Goal: Task Accomplishment & Management: Manage account settings

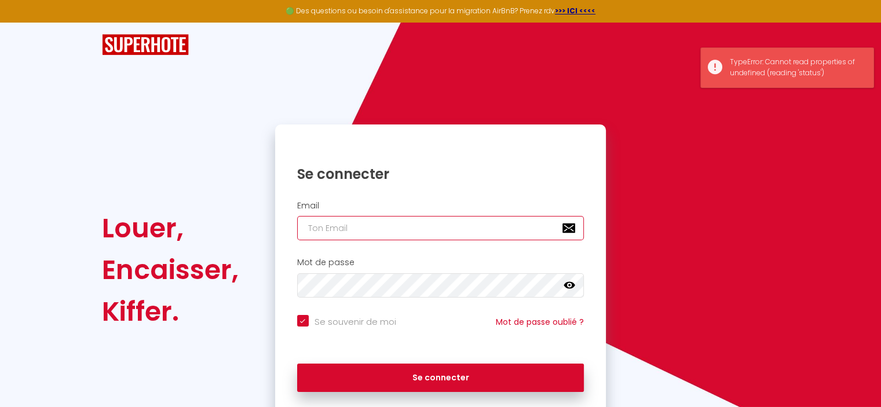
click at [450, 217] on input "email" at bounding box center [440, 228] width 287 height 24
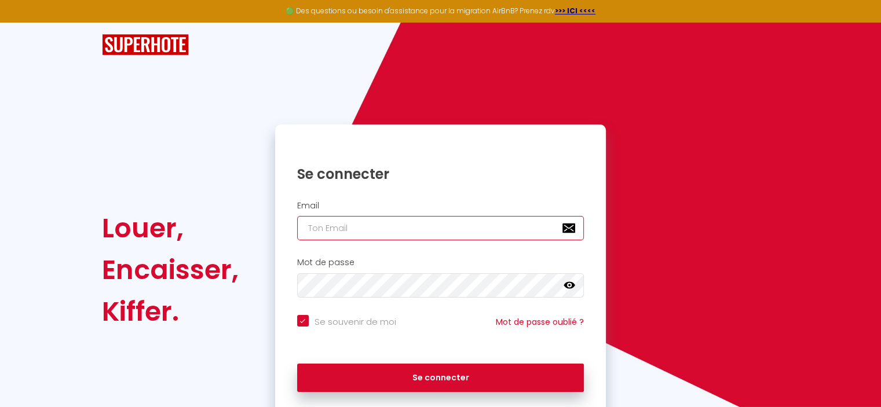
type input "[EMAIL_ADDRESS][DOMAIN_NAME]"
checkbox input "true"
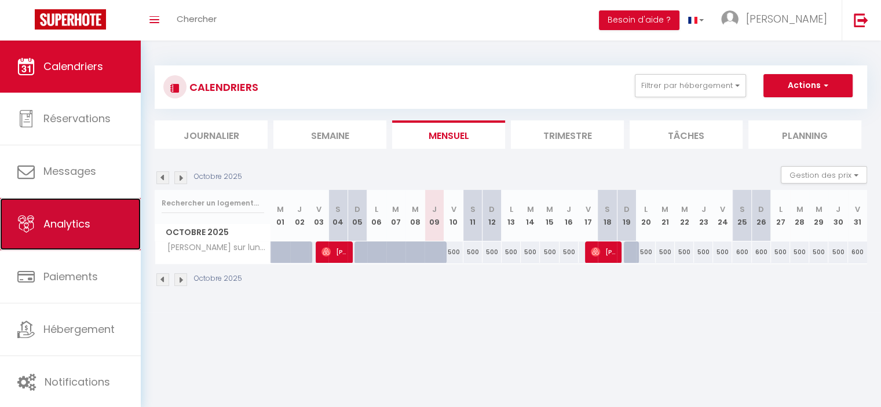
click at [48, 223] on span "Analytics" at bounding box center [66, 224] width 47 height 14
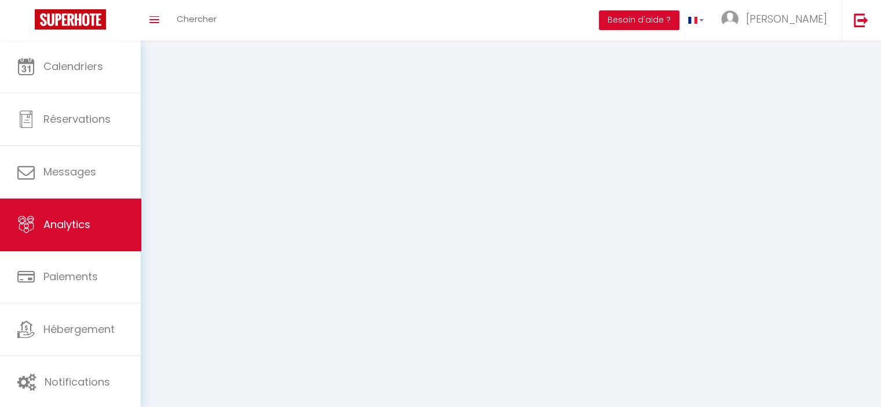
select select "2025"
select select "10"
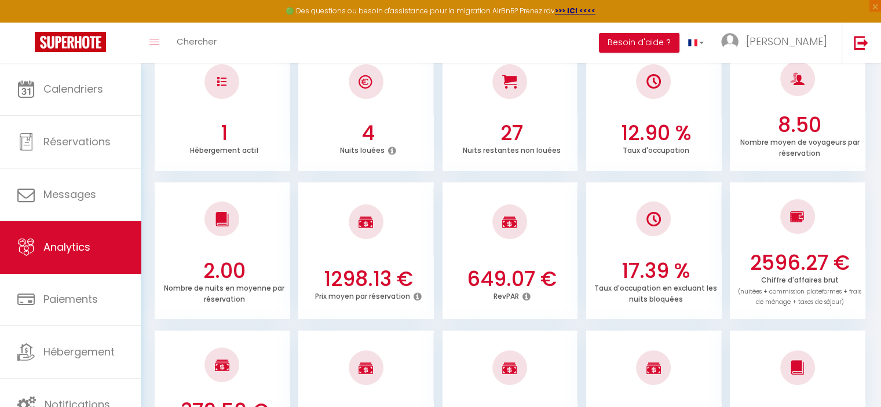
scroll to position [232, 0]
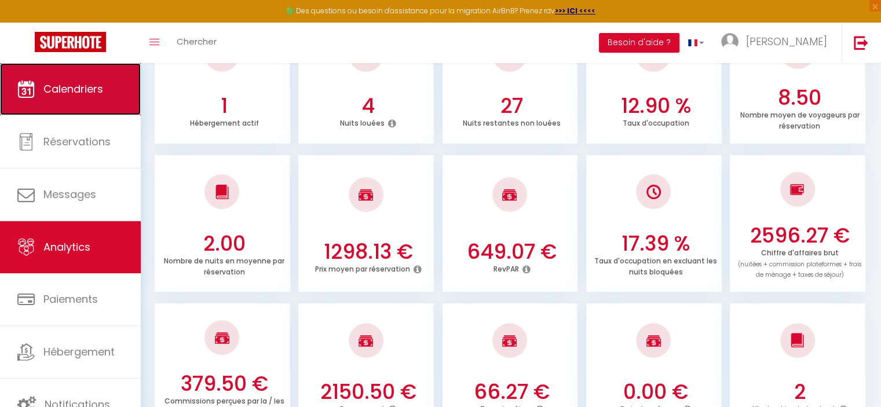
click at [94, 103] on link "Calendriers" at bounding box center [70, 89] width 141 height 52
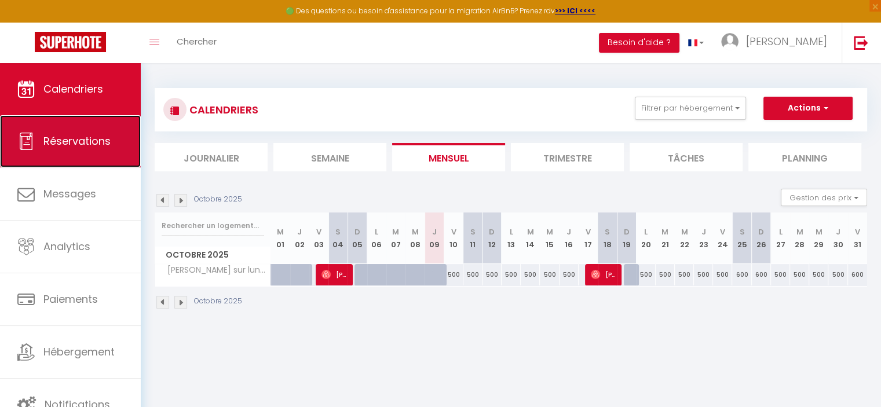
click at [96, 149] on link "Réservations" at bounding box center [70, 141] width 141 height 52
select select "not_cancelled"
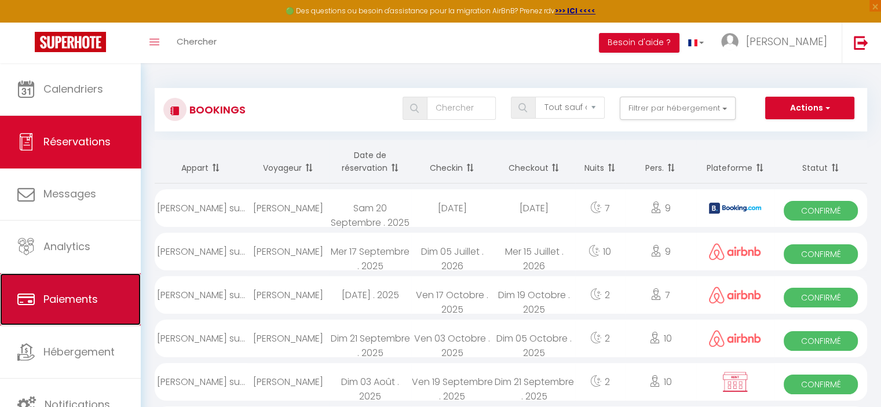
click at [31, 294] on icon at bounding box center [25, 299] width 17 height 17
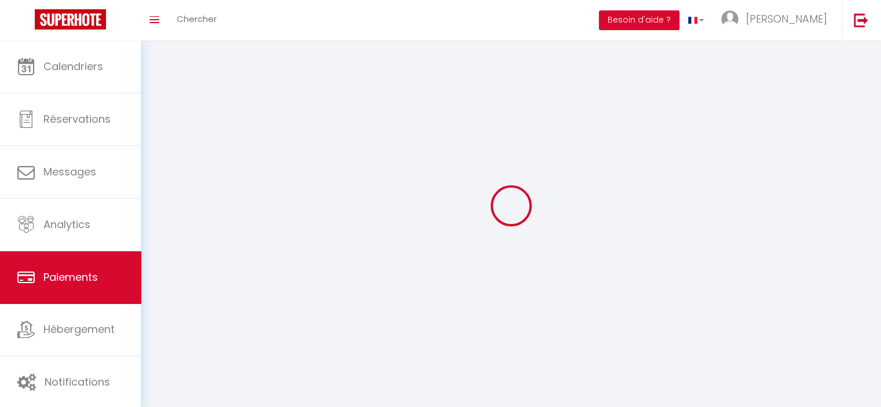
select select "2"
select select "0"
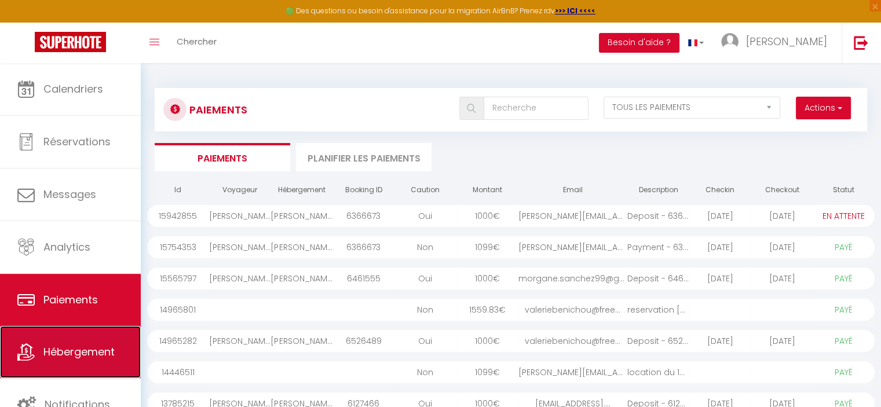
click at [69, 353] on span "Hébergement" at bounding box center [78, 352] width 71 height 14
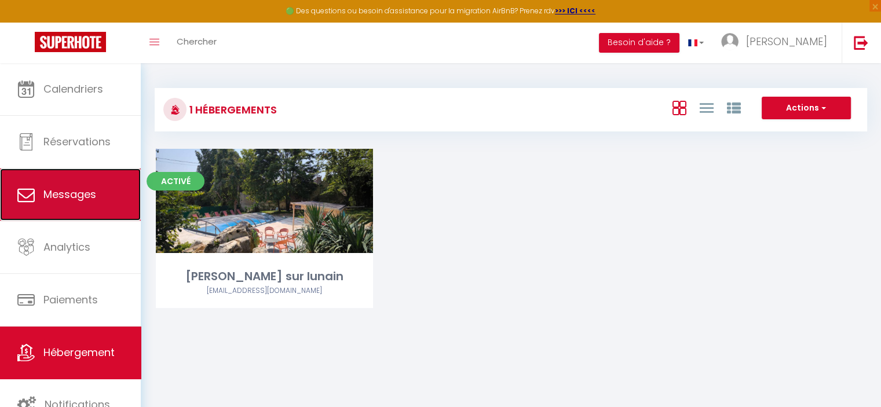
click at [90, 186] on link "Messages" at bounding box center [70, 195] width 141 height 52
select select "message"
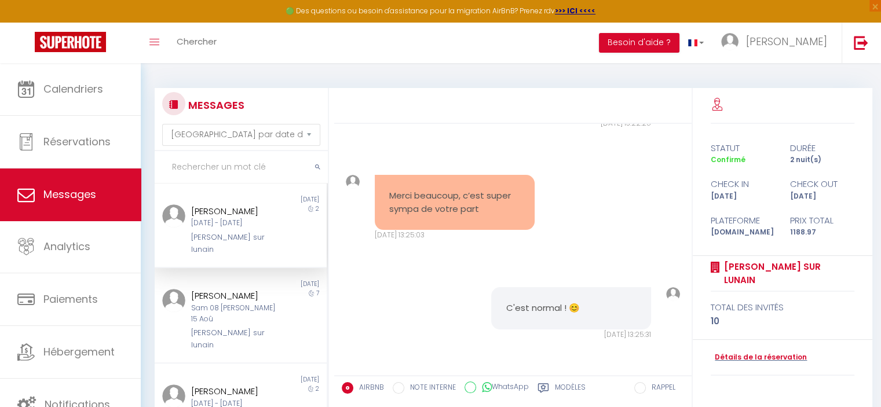
scroll to position [12630, 0]
click at [206, 309] on div "Sam 08 [PERSON_NAME] 15 Aoû" at bounding box center [233, 314] width 85 height 22
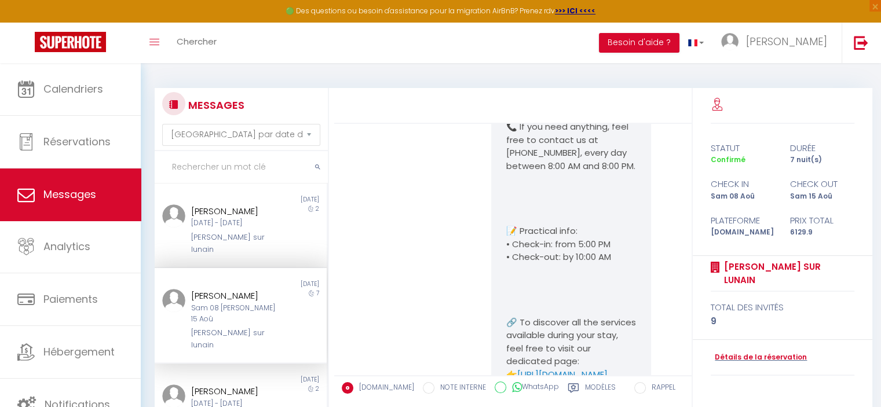
scroll to position [483, 0]
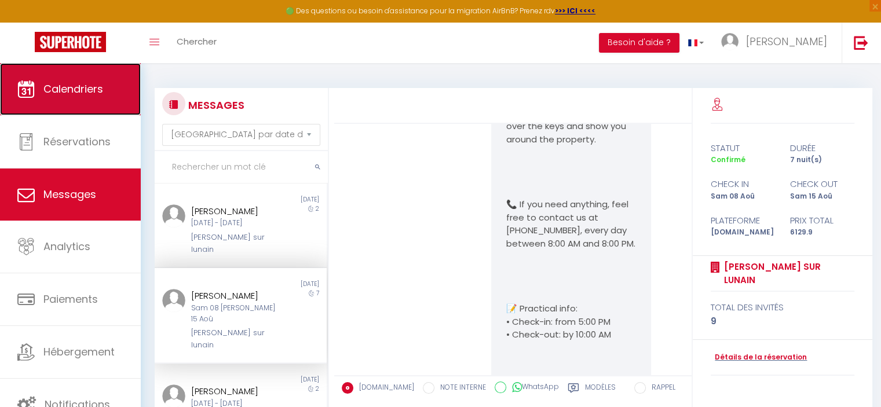
click at [91, 113] on link "Calendriers" at bounding box center [70, 89] width 141 height 52
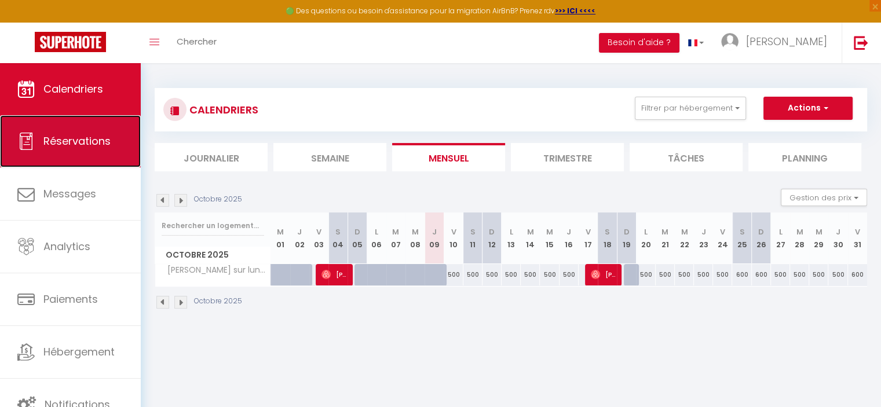
click at [79, 134] on span "Réservations" at bounding box center [76, 141] width 67 height 14
select select "not_cancelled"
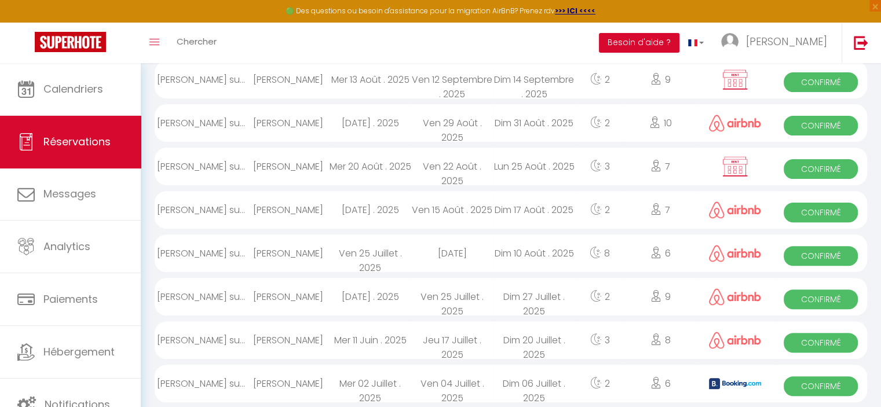
scroll to position [348, 0]
